Goal: Check status: Check status

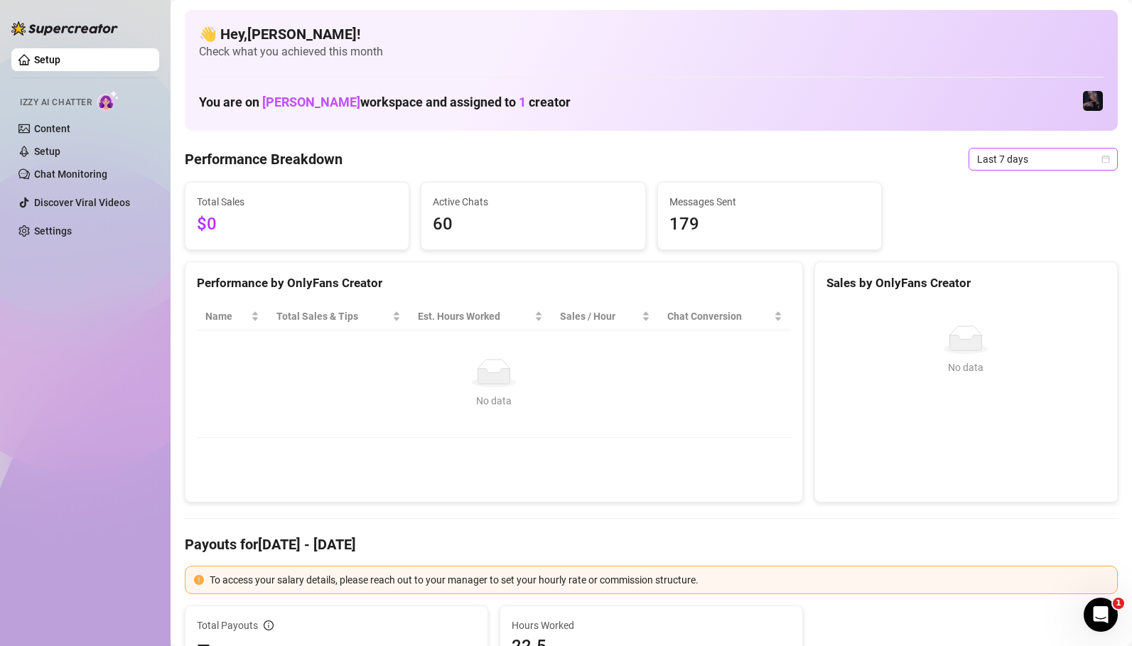
click at [1022, 153] on span "Last 7 days" at bounding box center [1043, 158] width 132 height 21
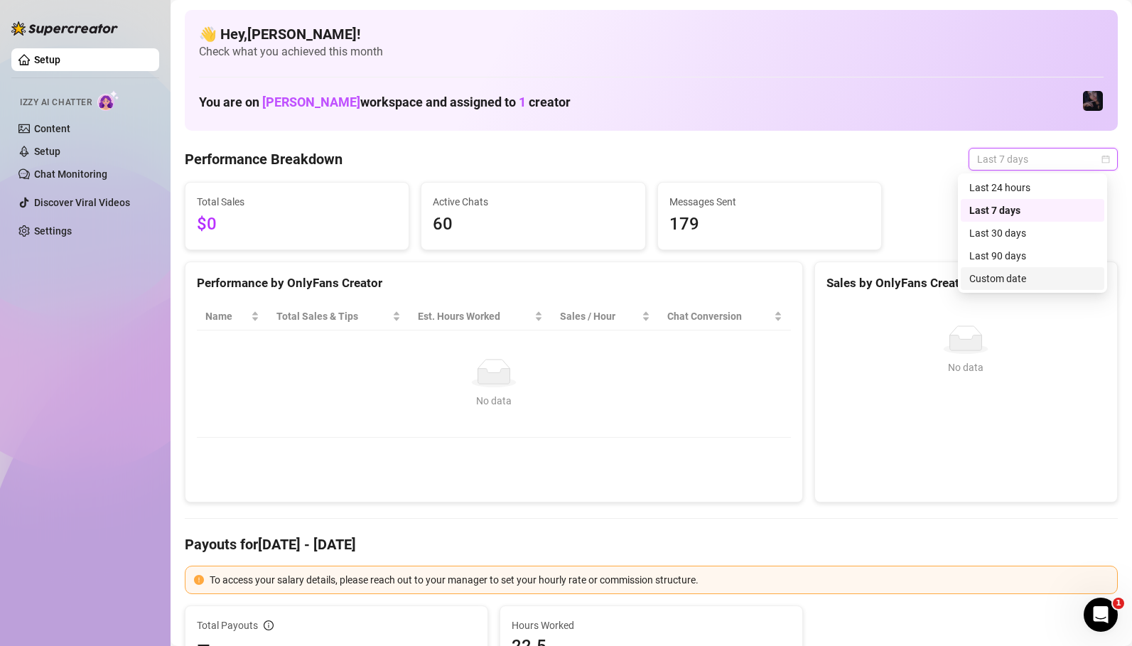
click at [1022, 283] on div "Custom date" at bounding box center [1032, 279] width 126 height 16
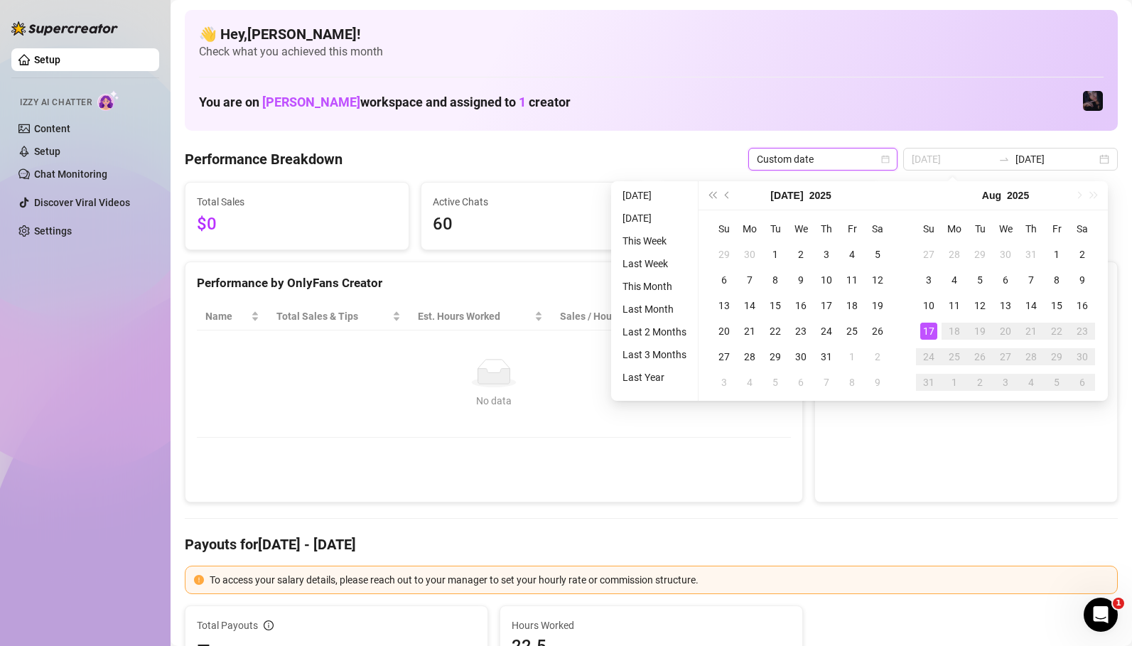
type input "[DATE]"
click at [935, 330] on div "17" at bounding box center [928, 331] width 17 height 17
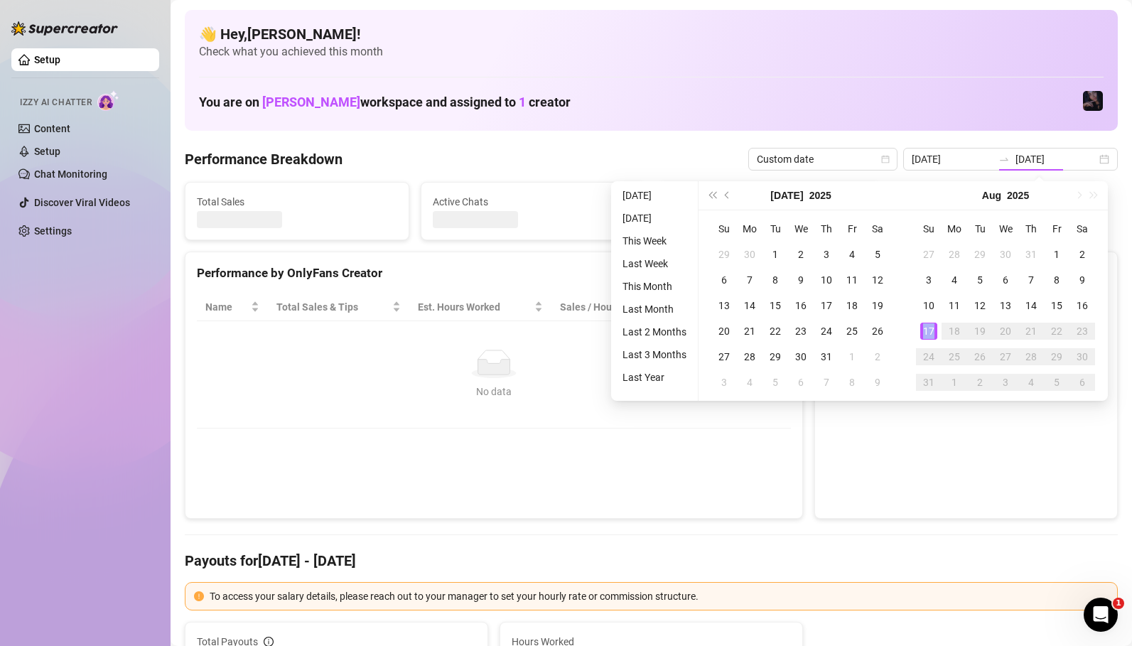
type input "[DATE]"
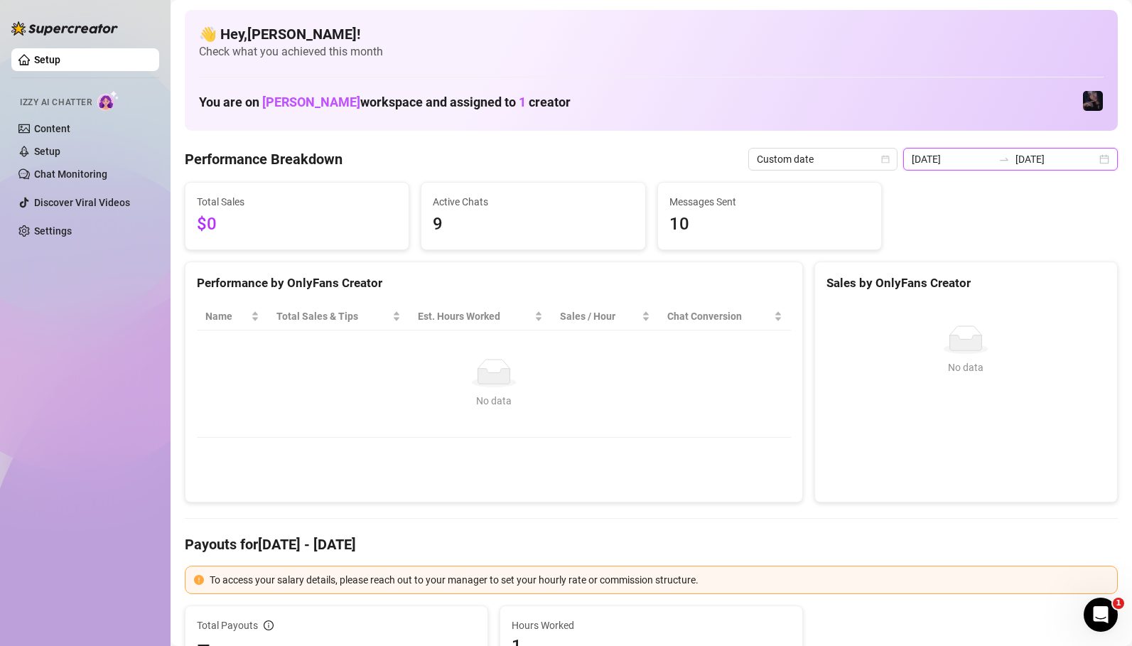
click at [968, 162] on input "[DATE]" at bounding box center [951, 159] width 81 height 16
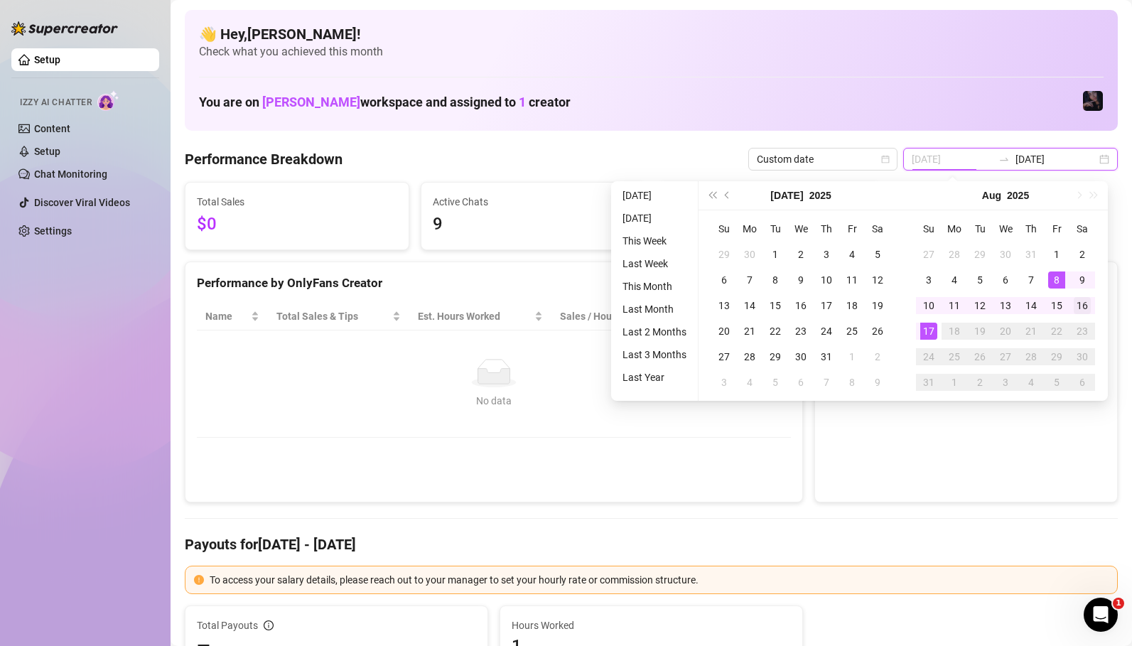
type input "[DATE]"
click at [1079, 306] on div "16" at bounding box center [1081, 305] width 17 height 17
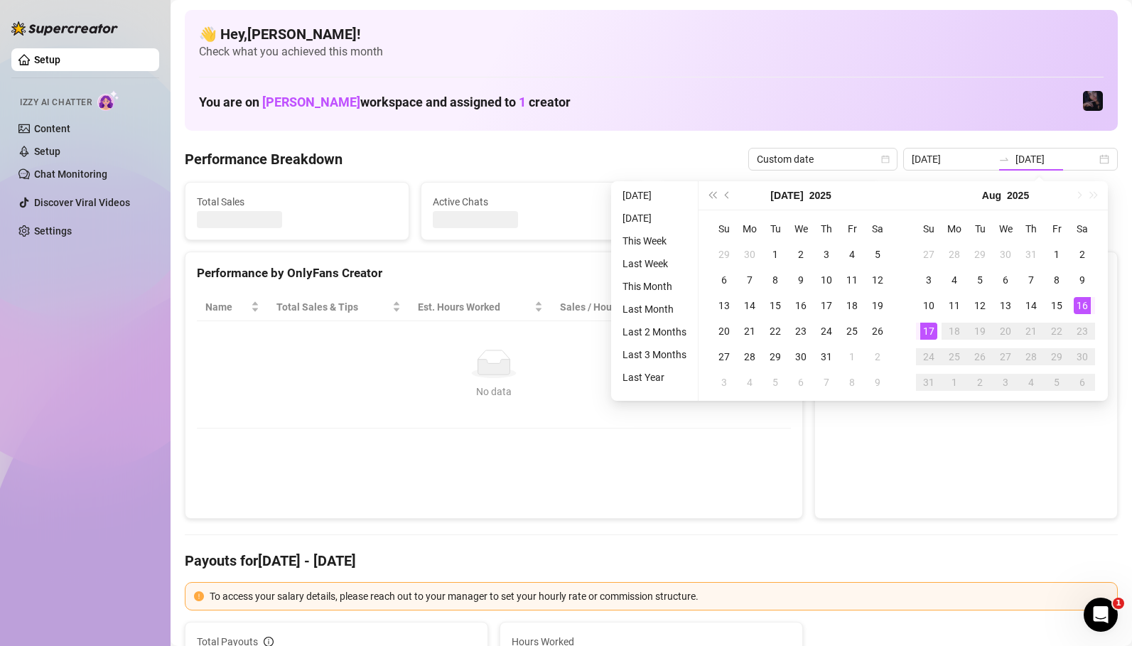
type input "[DATE]"
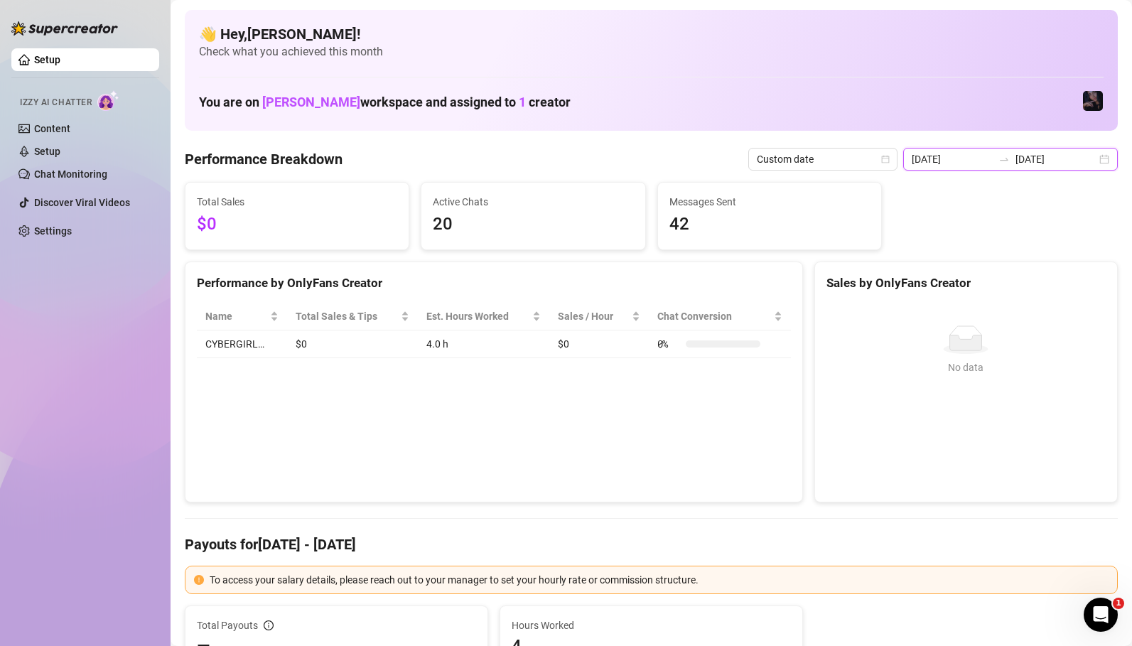
click at [1024, 156] on input "[DATE]" at bounding box center [1055, 159] width 81 height 16
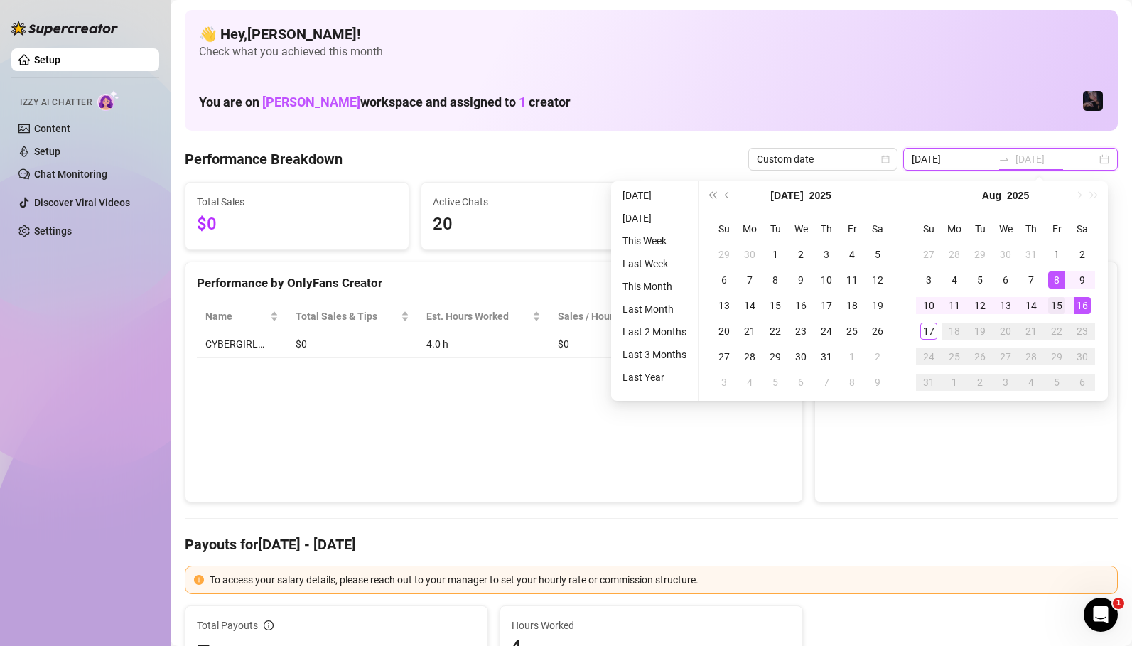
type input "[DATE]"
click at [1061, 306] on div "15" at bounding box center [1056, 305] width 17 height 17
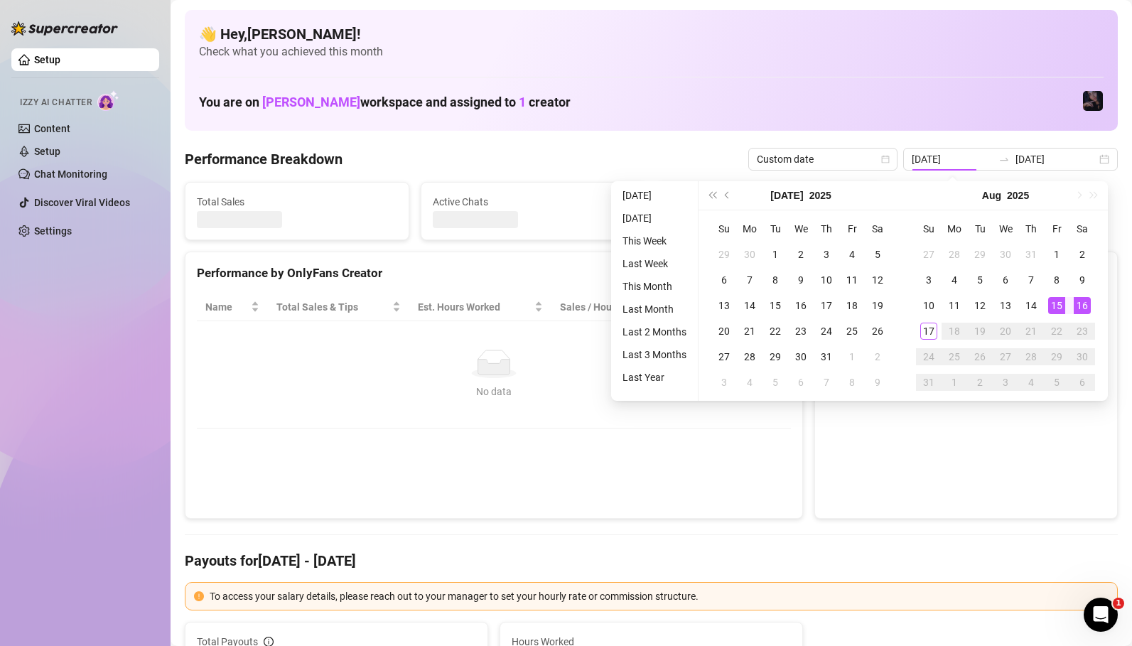
type input "[DATE]"
